Goal: Task Accomplishment & Management: Use online tool/utility

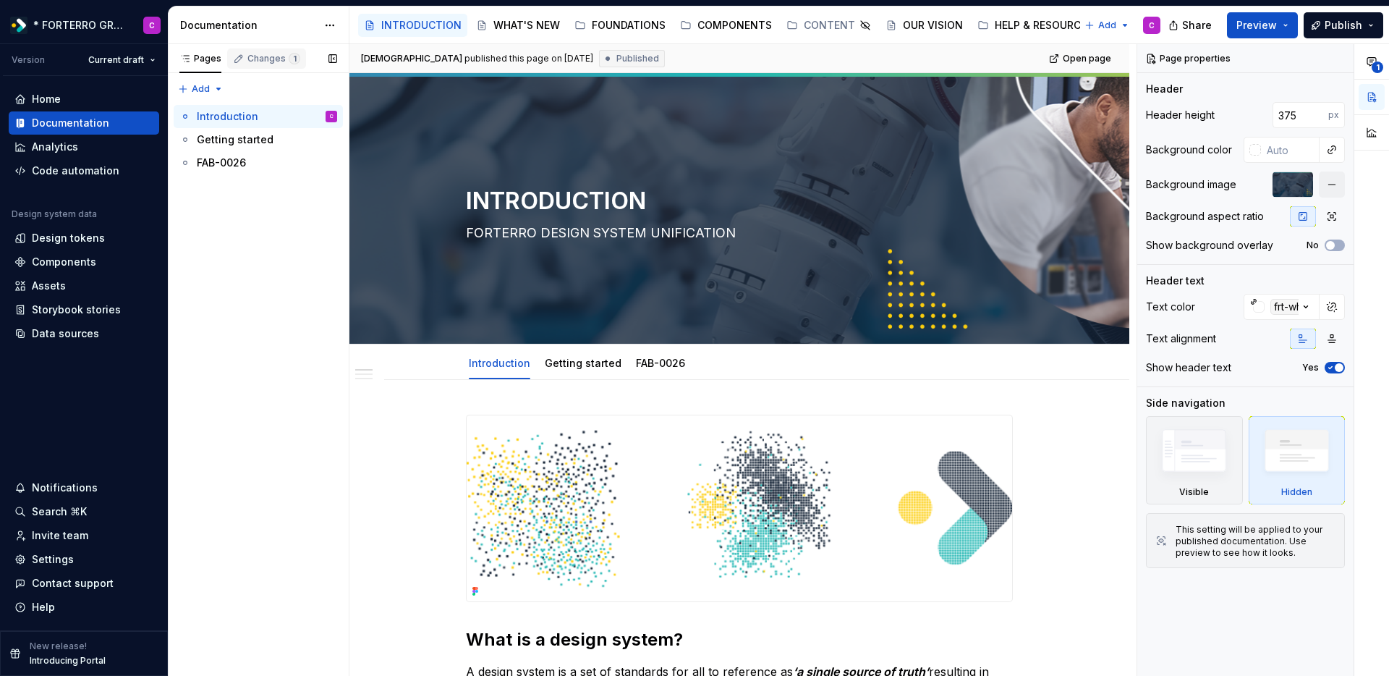
click at [253, 62] on div "Changes 1" at bounding box center [274, 59] width 53 height 12
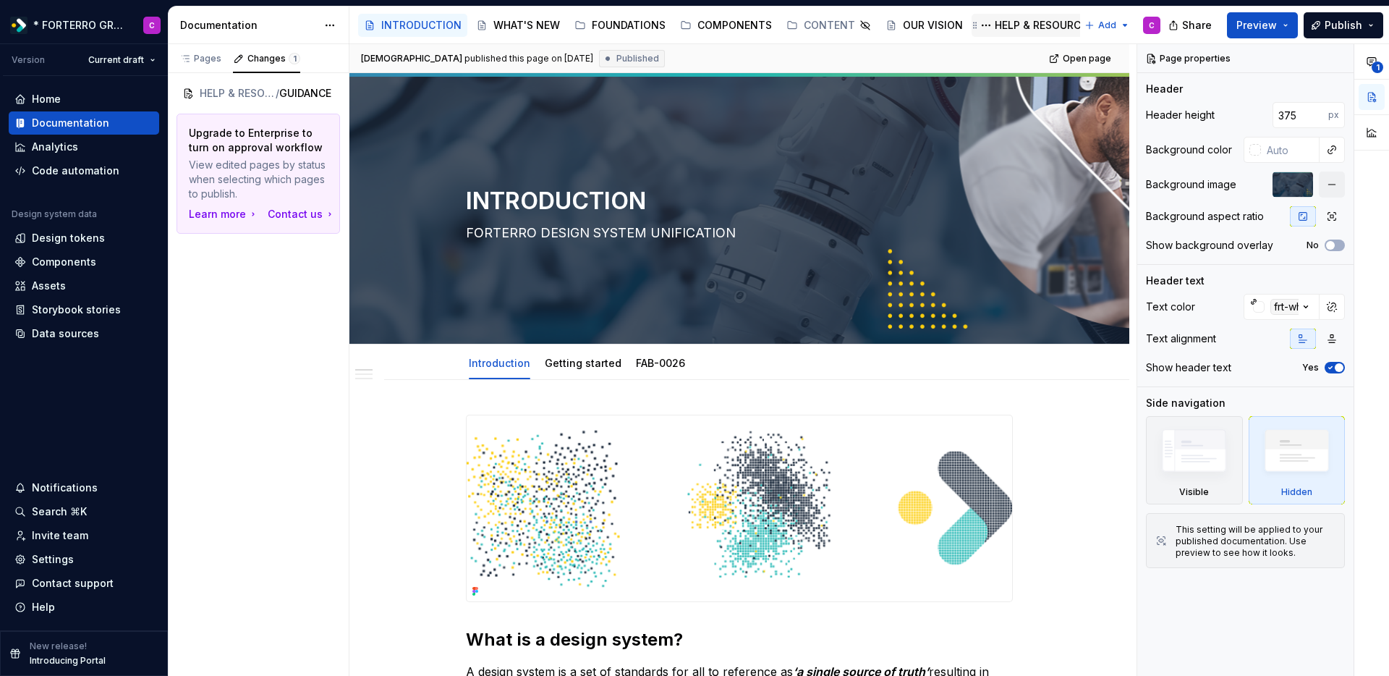
click at [1026, 31] on div "HELP & RESOURCES" at bounding box center [1044, 25] width 98 height 14
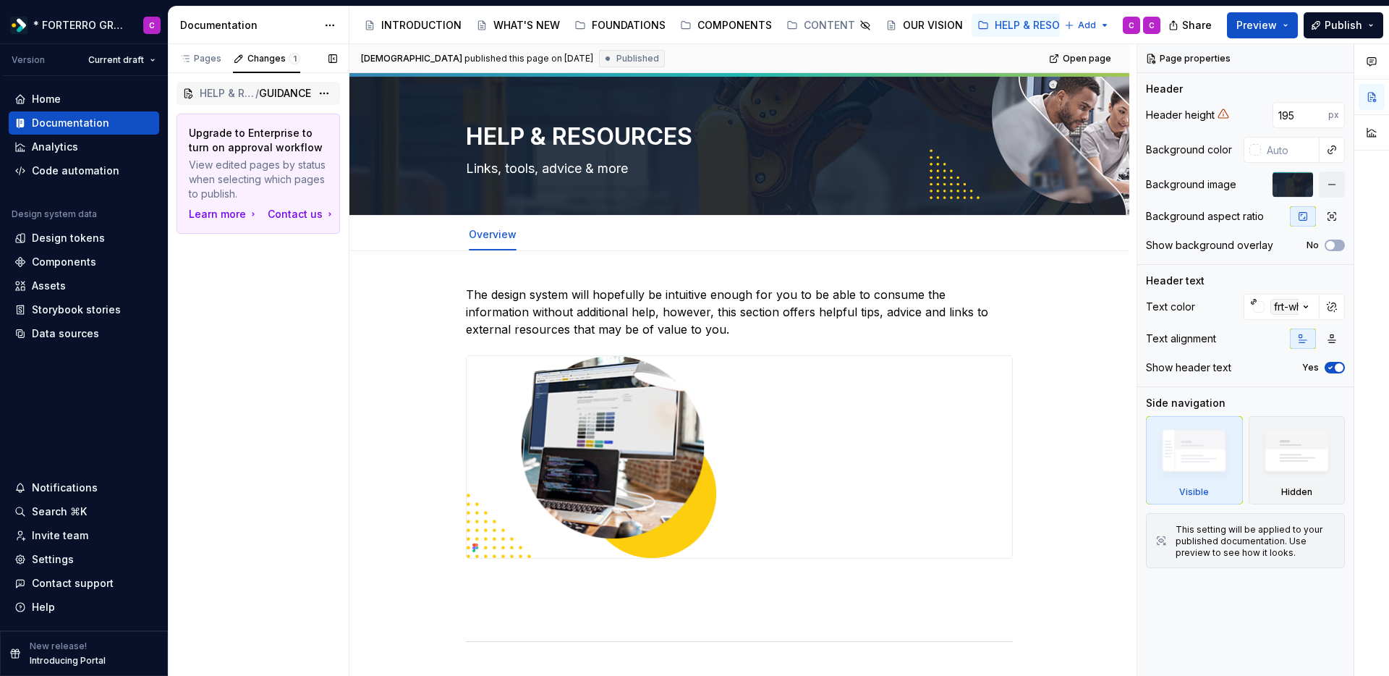
click at [212, 92] on span "HELP & RESOURCES" at bounding box center [228, 93] width 56 height 14
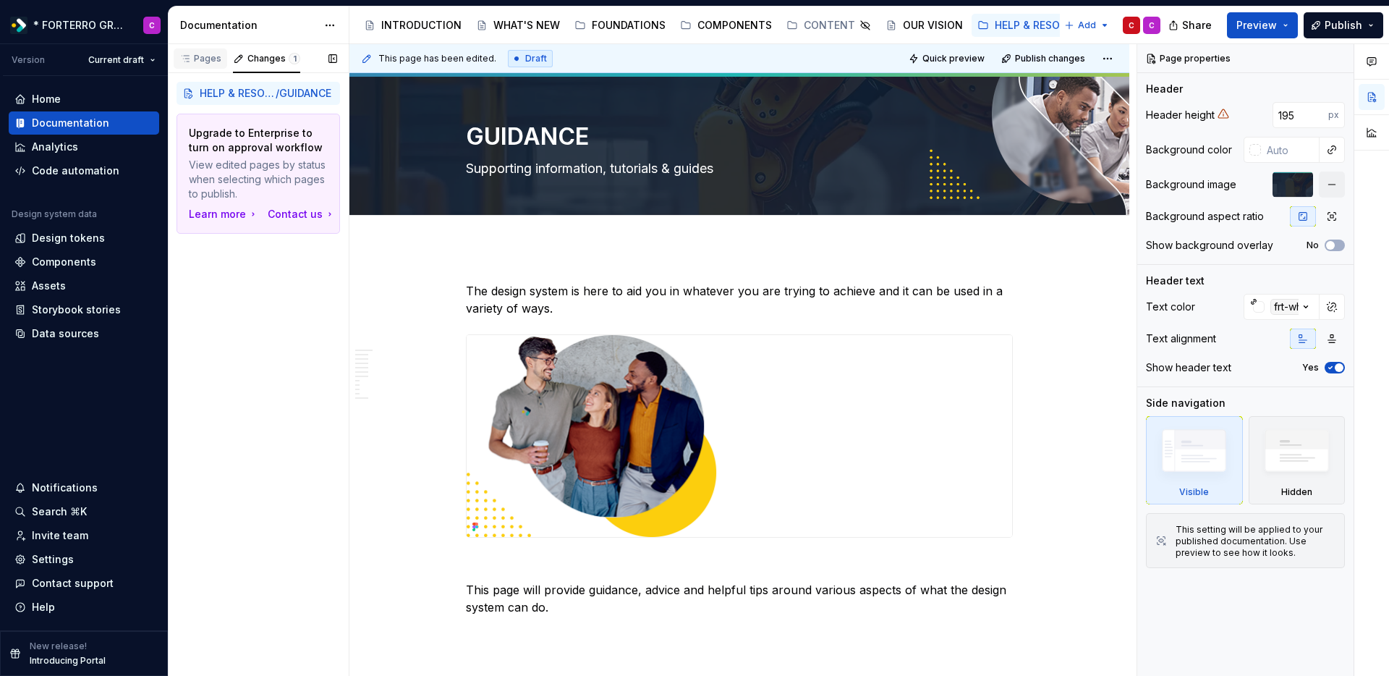
click at [208, 57] on div "Pages" at bounding box center [200, 59] width 42 height 12
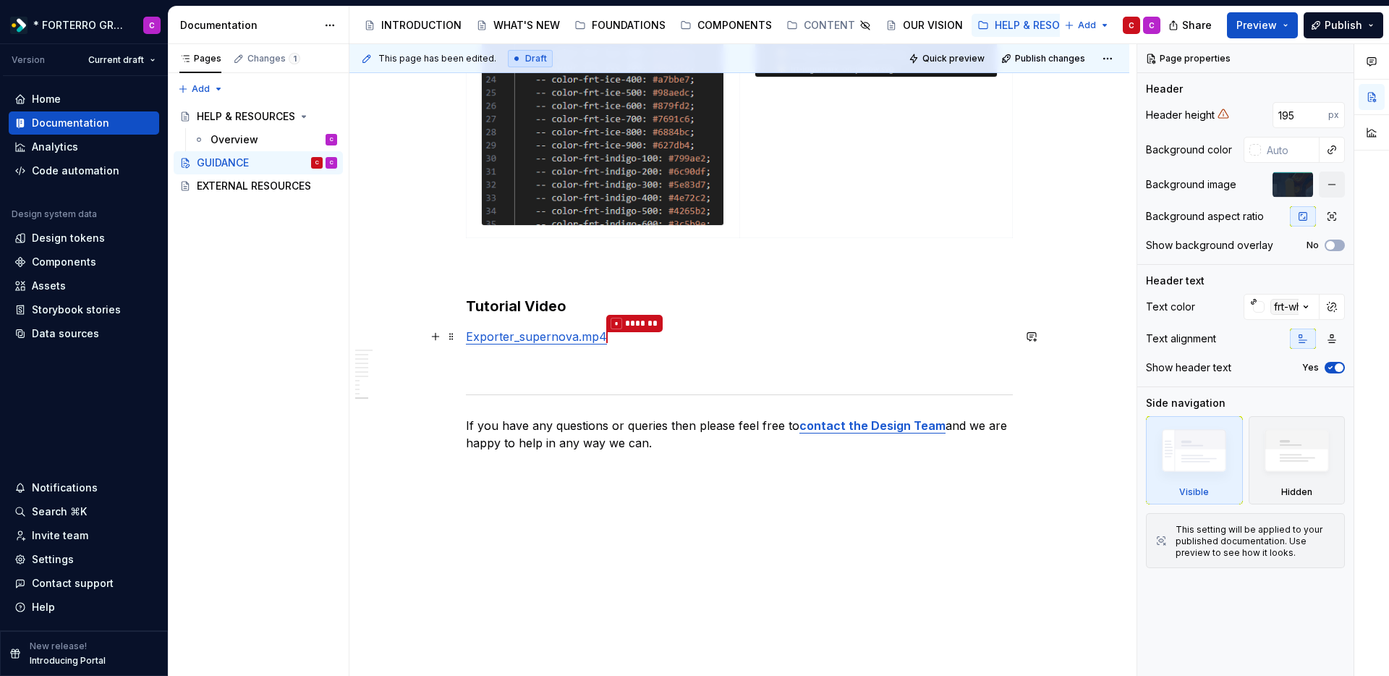
scroll to position [3893, 0]
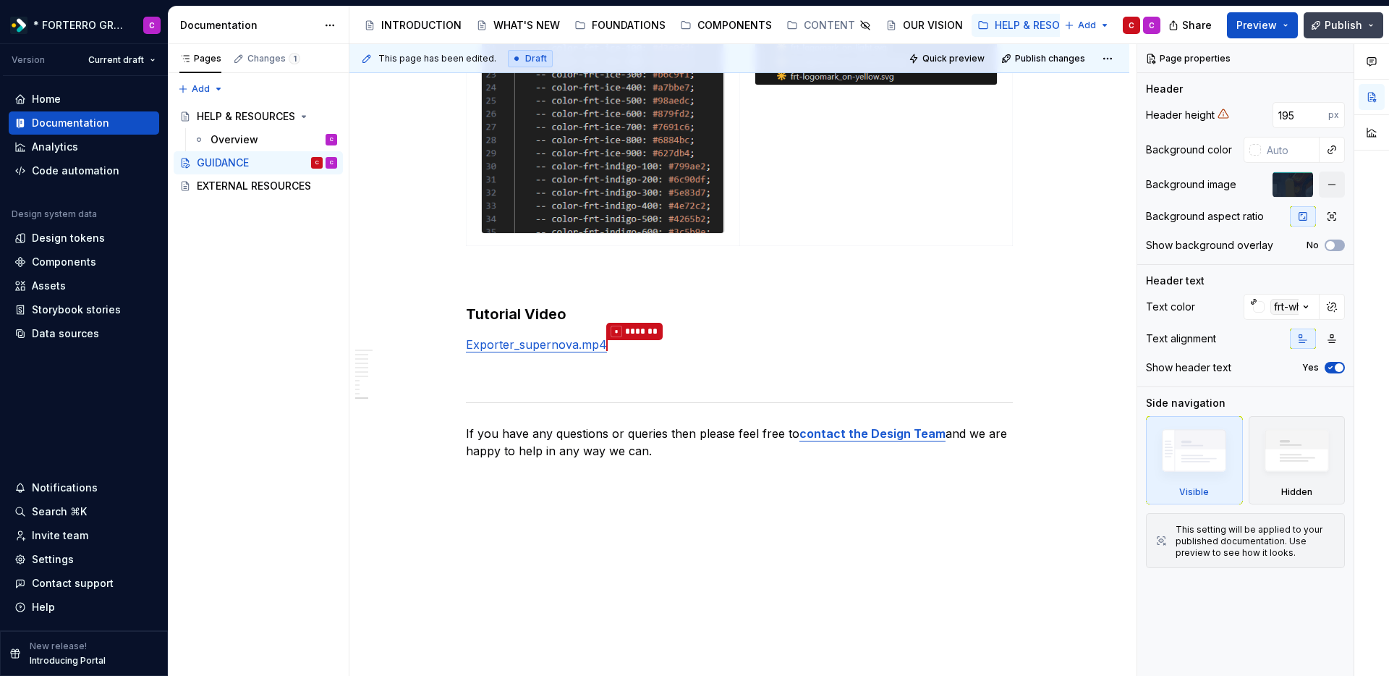
click at [1374, 22] on button "Publish" at bounding box center [1344, 25] width 80 height 26
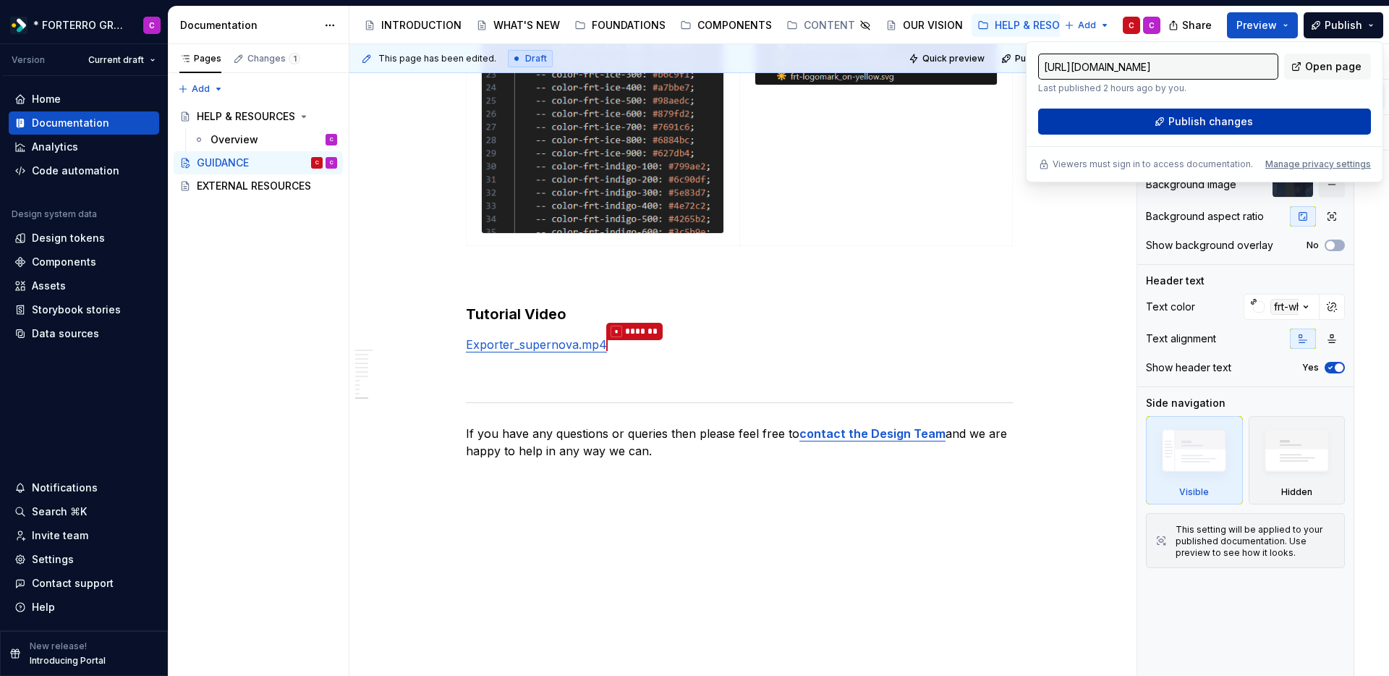
click at [1193, 124] on span "Publish changes" at bounding box center [1211, 121] width 85 height 14
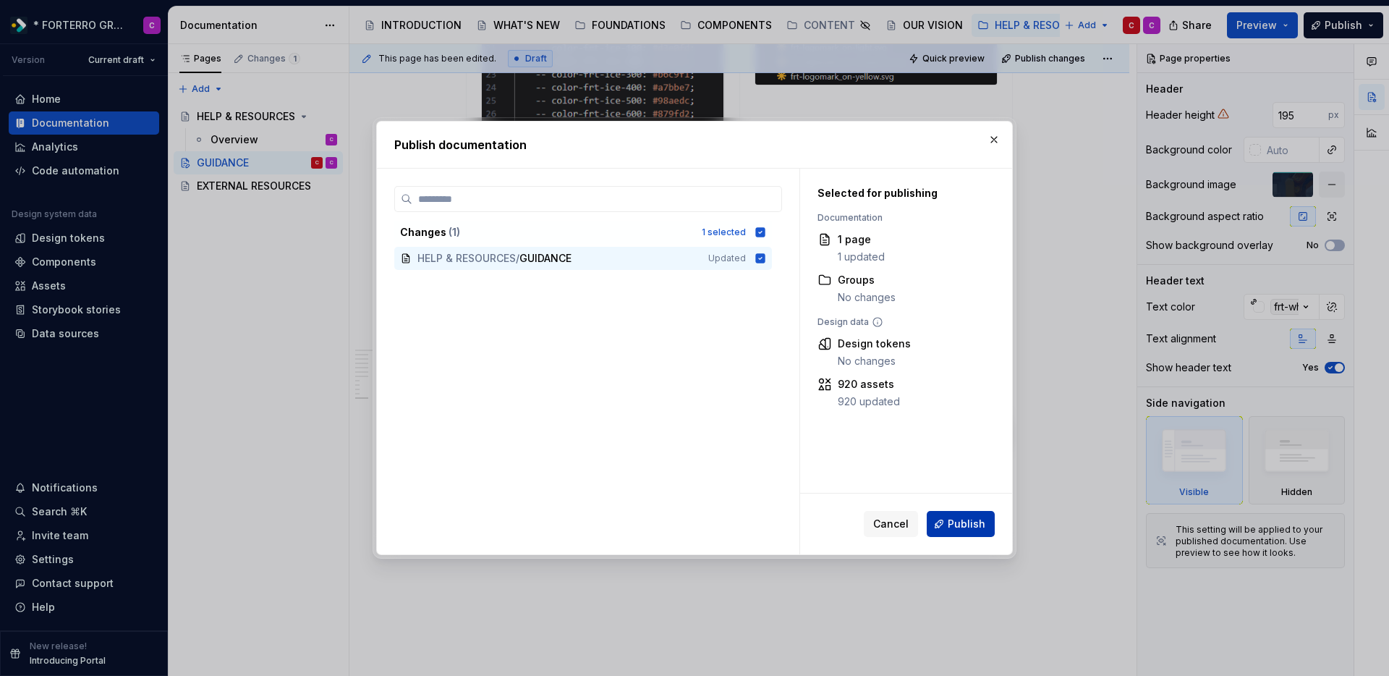
click at [978, 524] on span "Publish" at bounding box center [967, 524] width 38 height 14
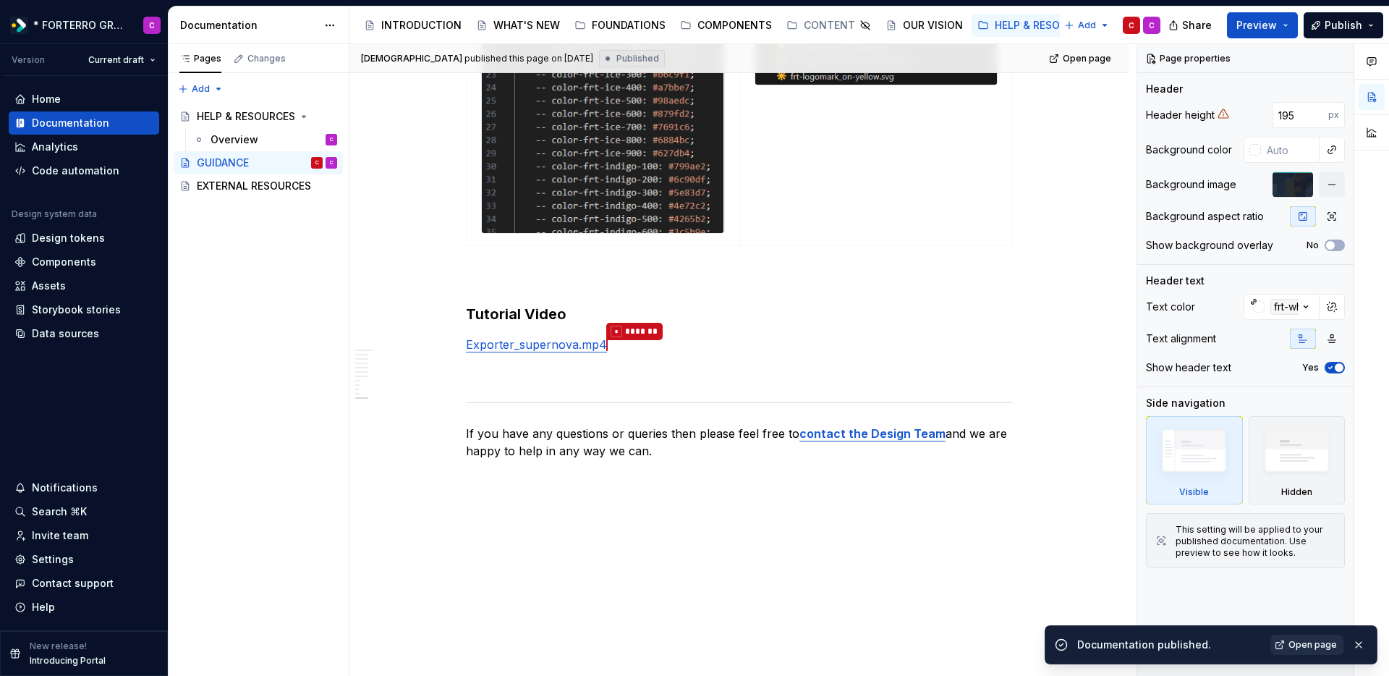
click at [1330, 654] on link "Open page" at bounding box center [1307, 645] width 73 height 20
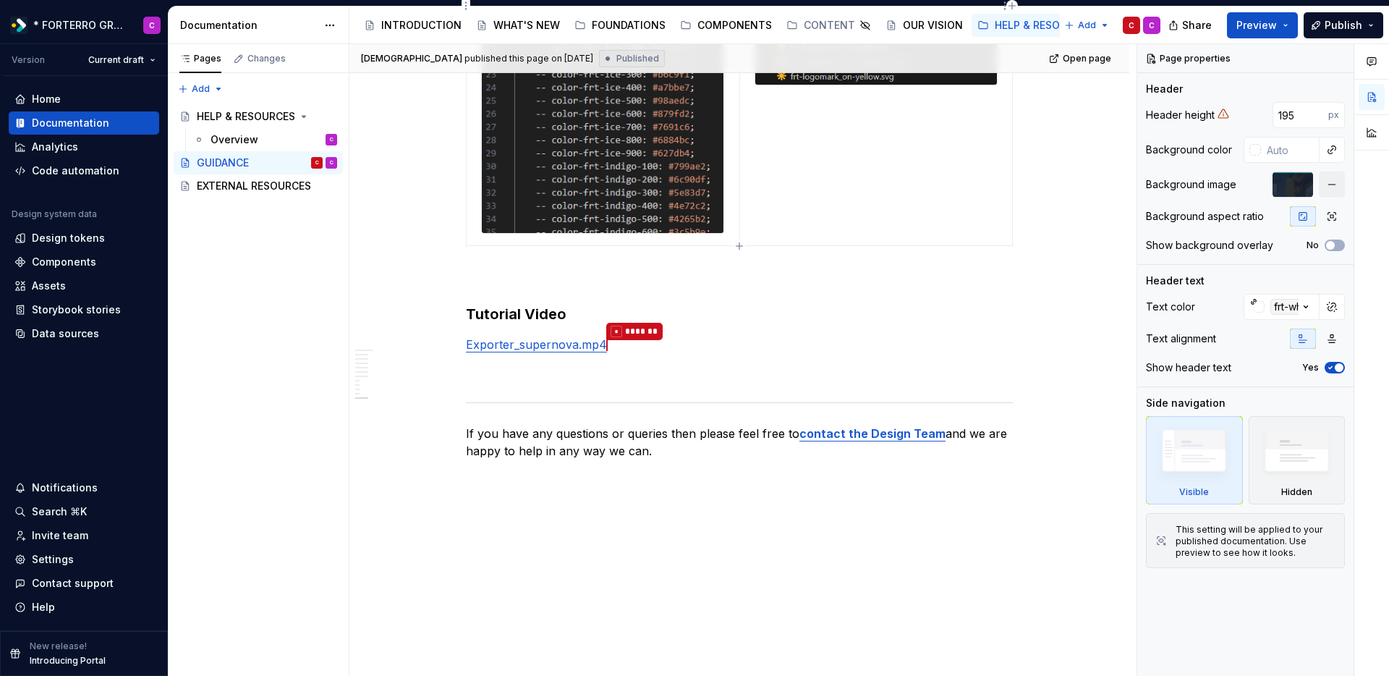
type textarea "*"
